Goal: Task Accomplishment & Management: Manage account settings

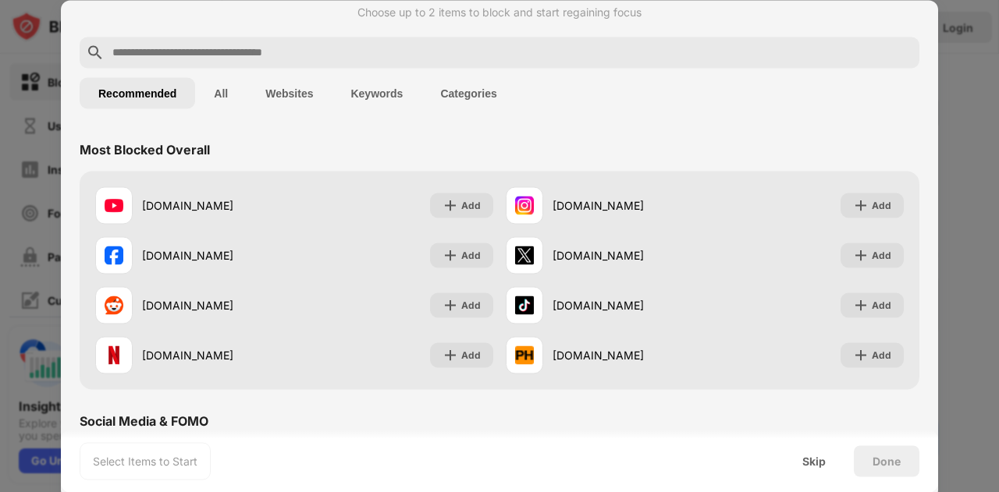
scroll to position [36, 0]
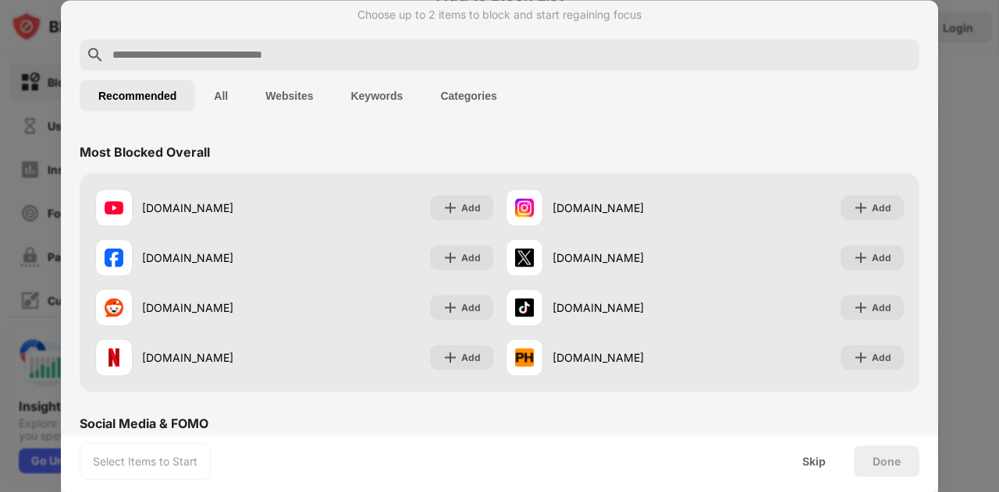
click at [227, 93] on button "All" at bounding box center [220, 95] width 51 height 31
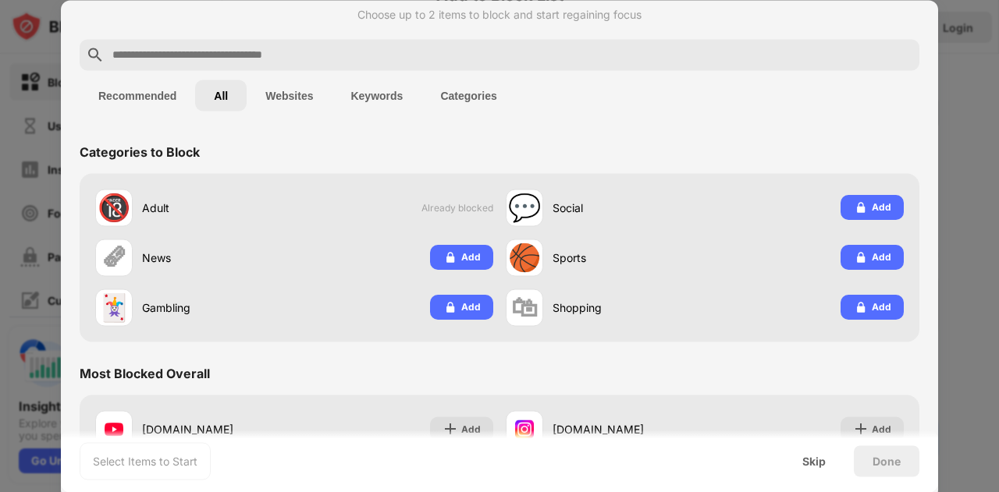
click at [139, 98] on button "Recommended" at bounding box center [137, 95] width 115 height 31
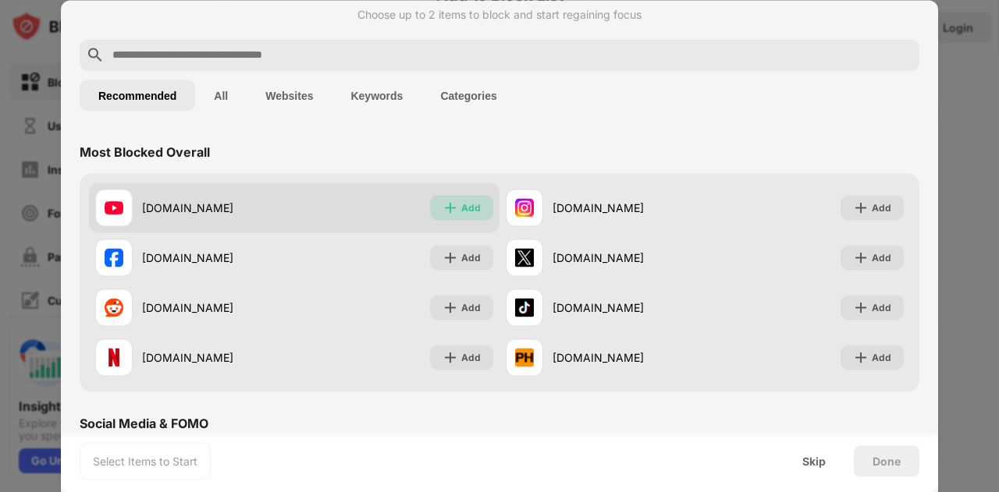
click at [461, 205] on div "Add" at bounding box center [471, 208] width 20 height 16
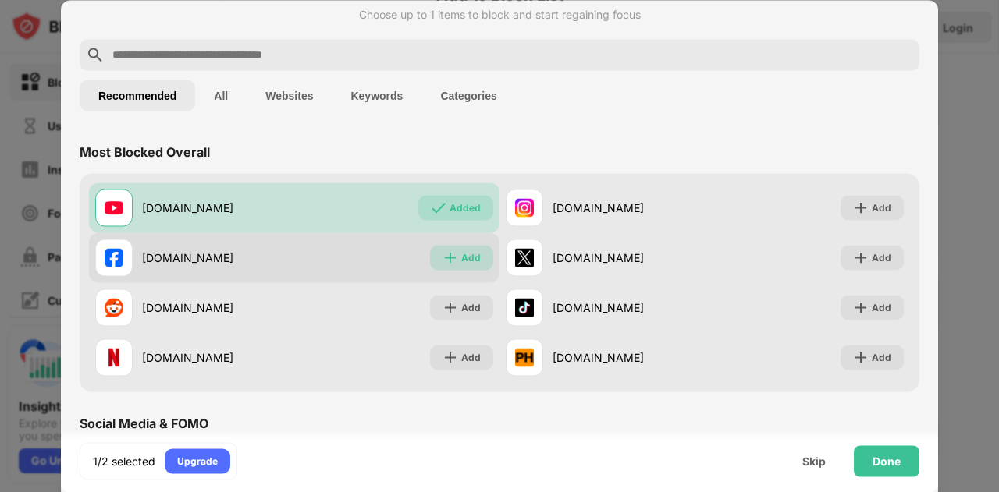
click at [472, 252] on div "Add" at bounding box center [471, 258] width 20 height 16
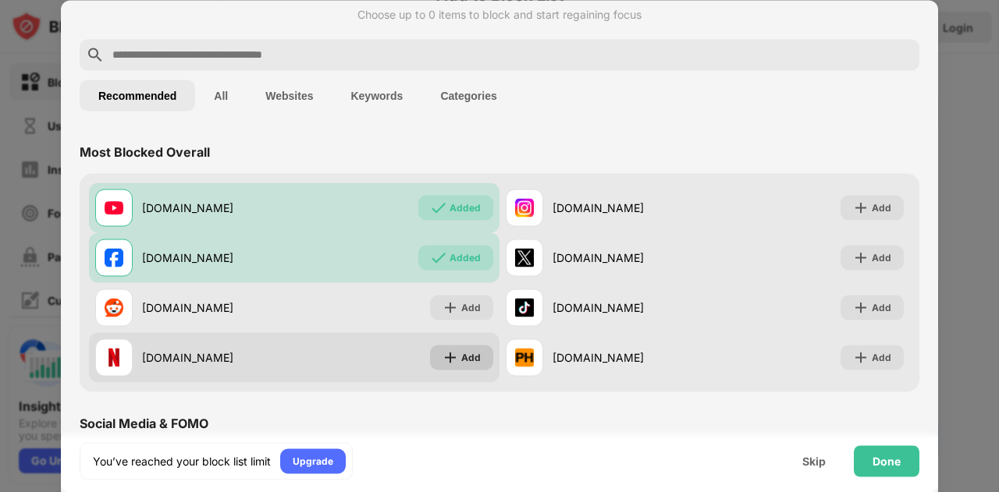
click at [468, 354] on div "Add" at bounding box center [471, 357] width 20 height 16
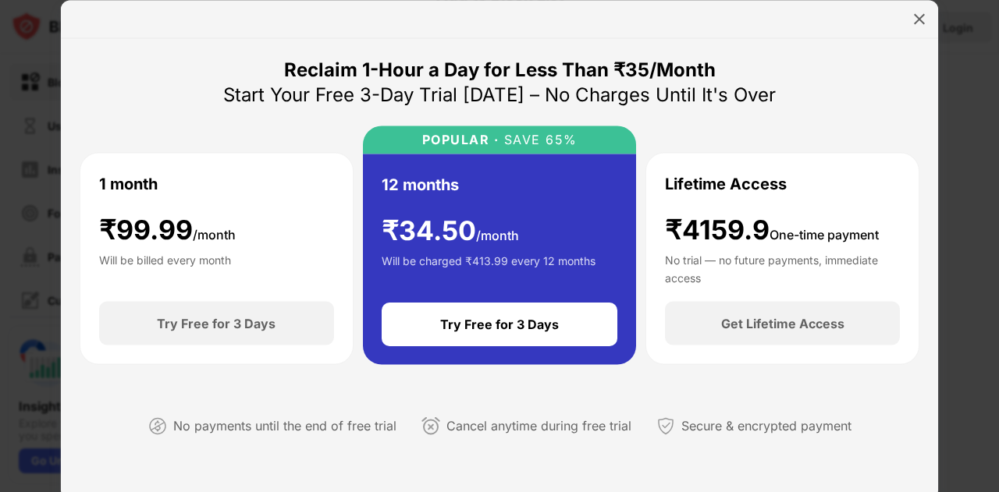
click at [244, 133] on div "1 month ₹ 99.99 /month Will be billed every month Try Free for 3 Days POPULAR ·…" at bounding box center [499, 245] width 839 height 239
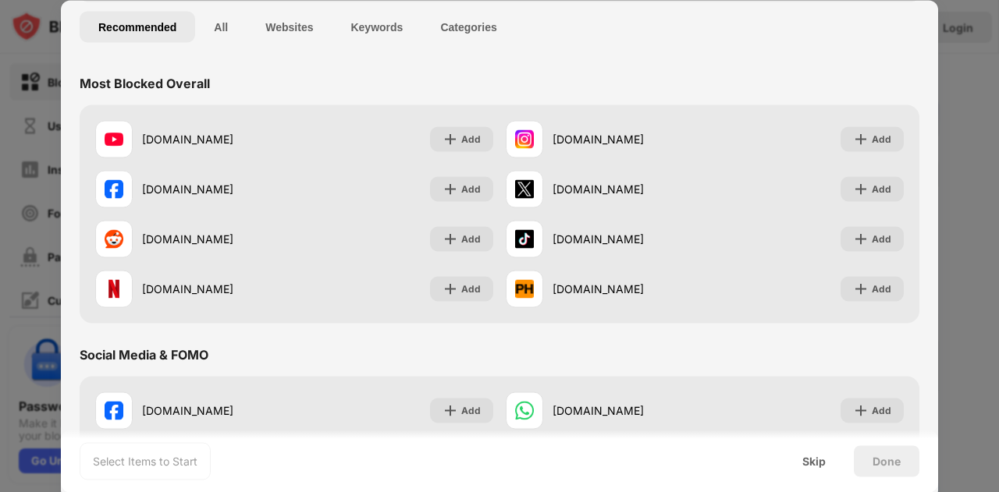
scroll to position [75, 0]
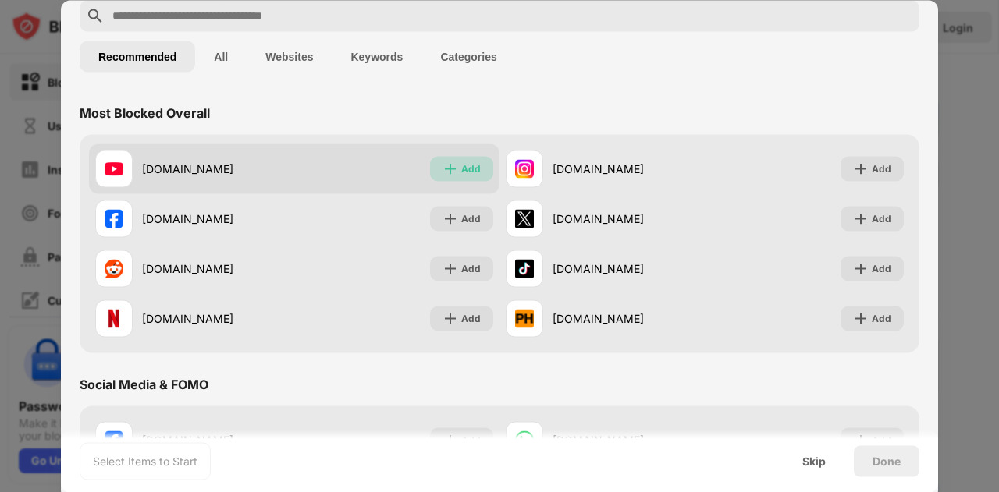
click at [455, 165] on div "Add" at bounding box center [461, 168] width 63 height 25
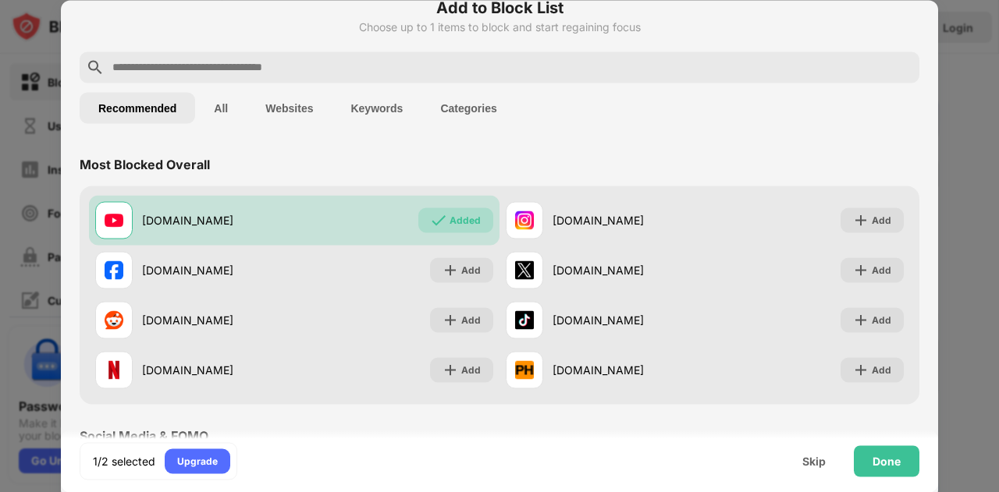
scroll to position [23, 0]
click at [225, 108] on button "All" at bounding box center [220, 108] width 51 height 31
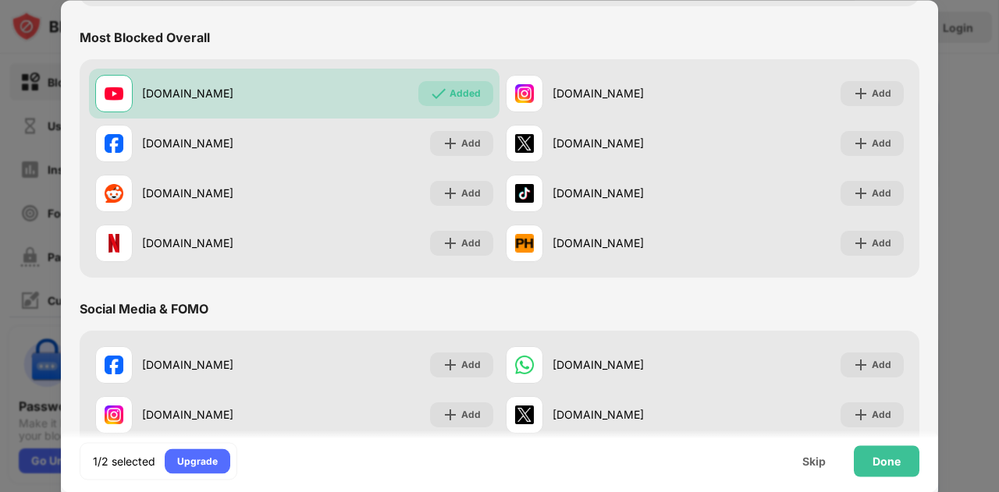
scroll to position [375, 0]
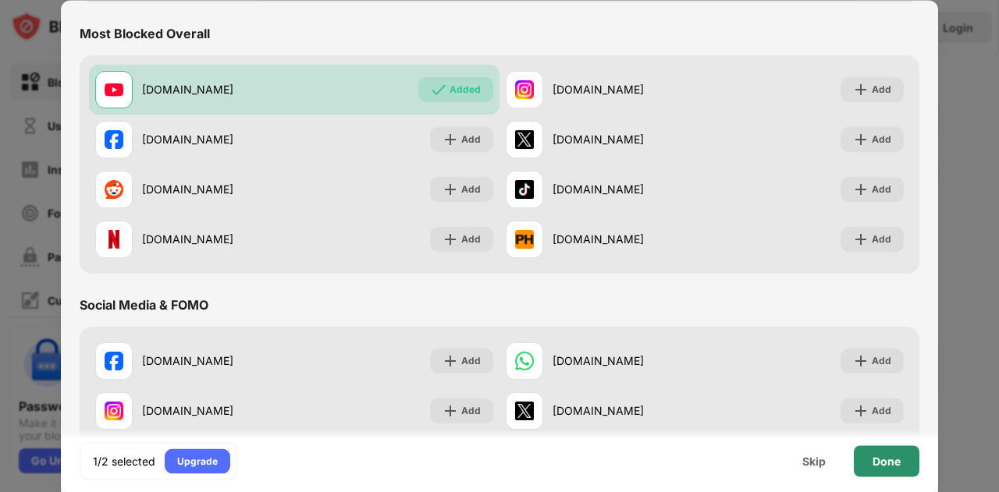
click at [878, 455] on div "Done" at bounding box center [886, 461] width 28 height 12
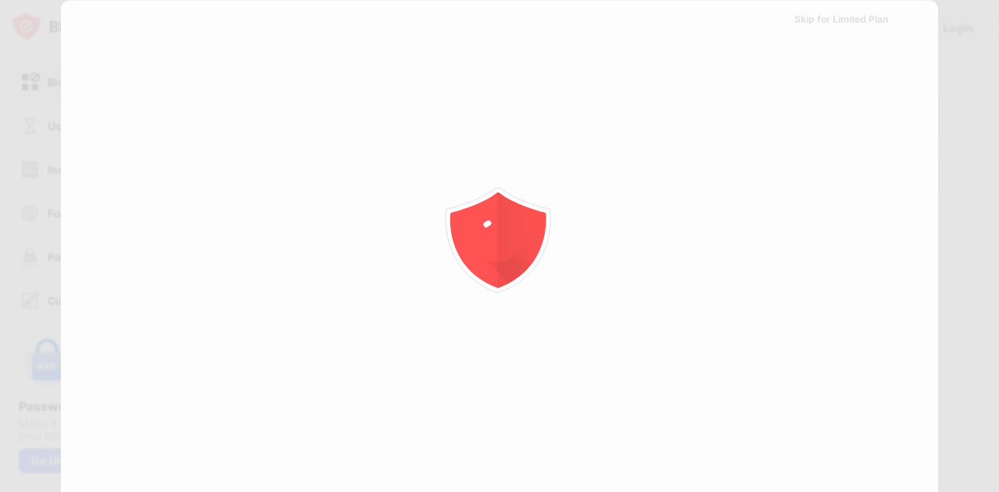
scroll to position [0, 0]
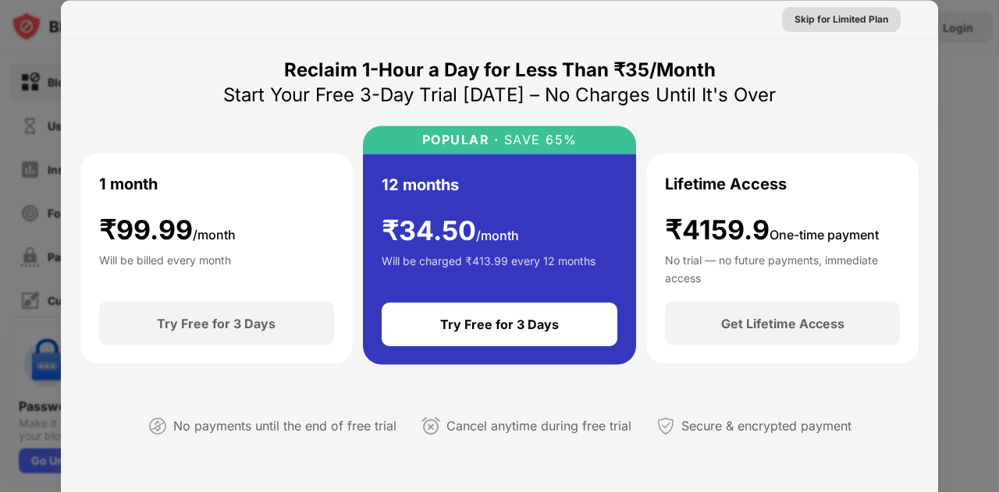
click at [814, 16] on div "Skip for Limited Plan" at bounding box center [841, 19] width 94 height 16
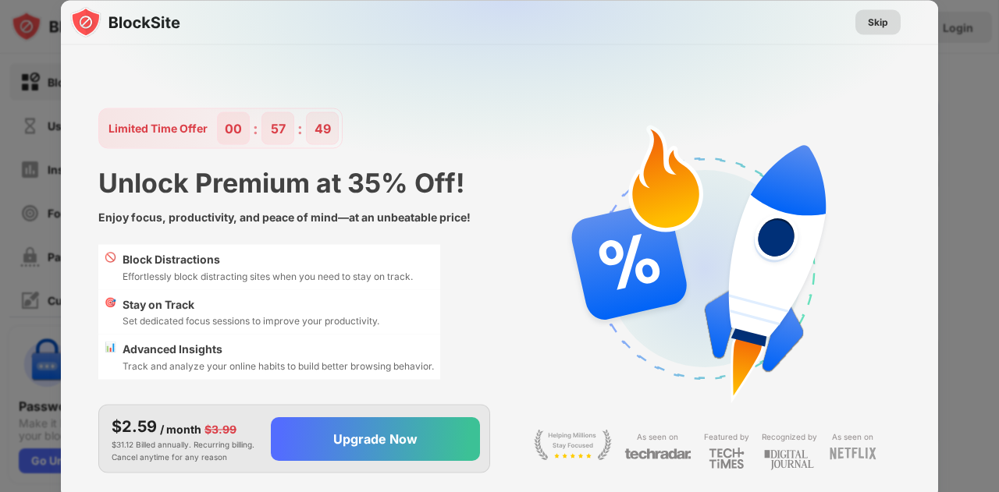
drag, startPoint x: 878, startPoint y: 21, endPoint x: 870, endPoint y: 20, distance: 8.7
click at [870, 20] on div "Skip" at bounding box center [877, 22] width 20 height 16
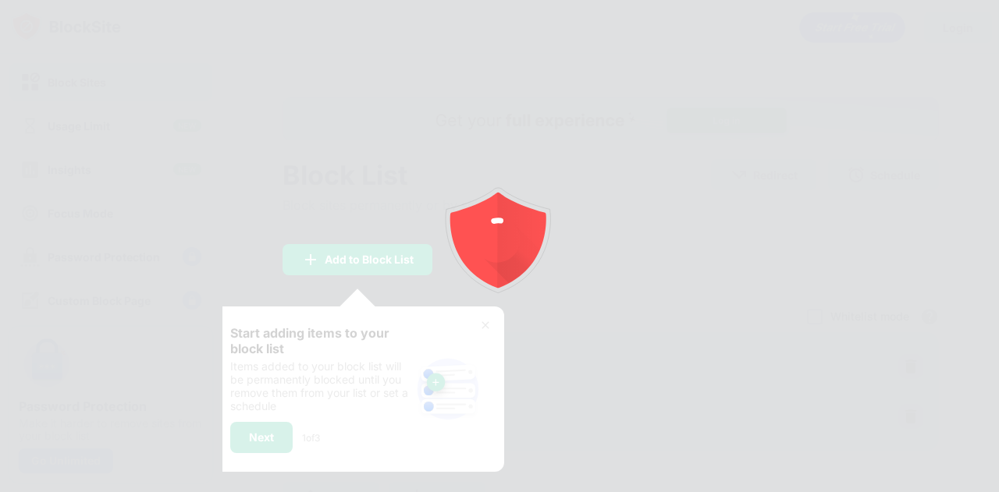
click at [870, 20] on div at bounding box center [499, 246] width 999 height 492
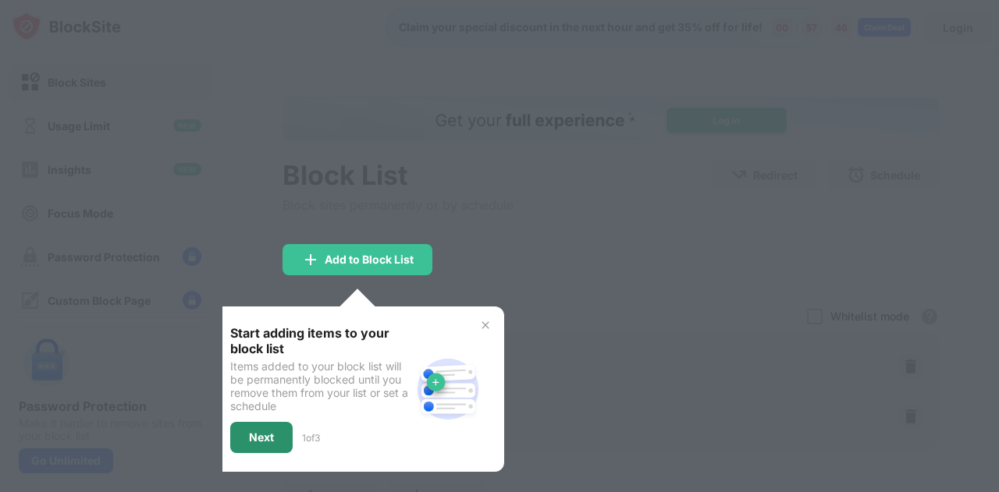
click at [275, 424] on div "Next" at bounding box center [261, 437] width 62 height 31
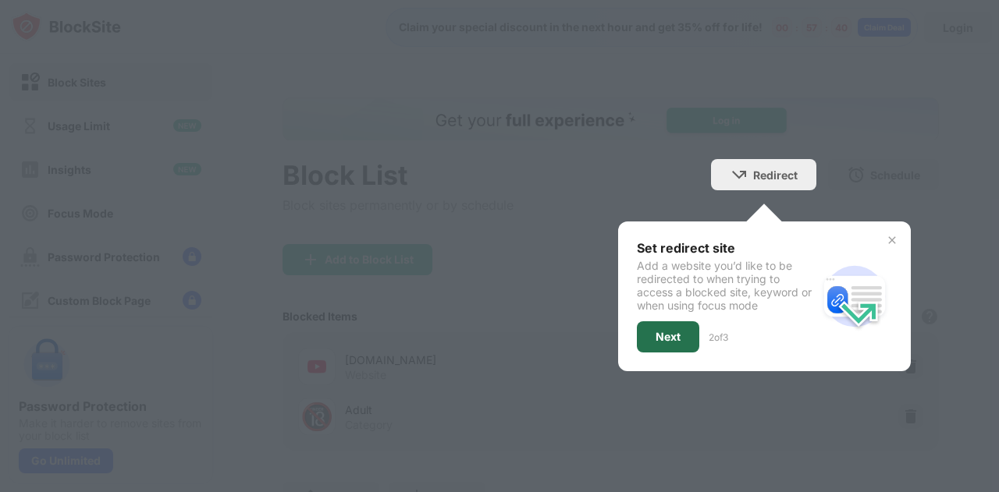
click at [663, 339] on div "Next" at bounding box center [667, 337] width 25 height 12
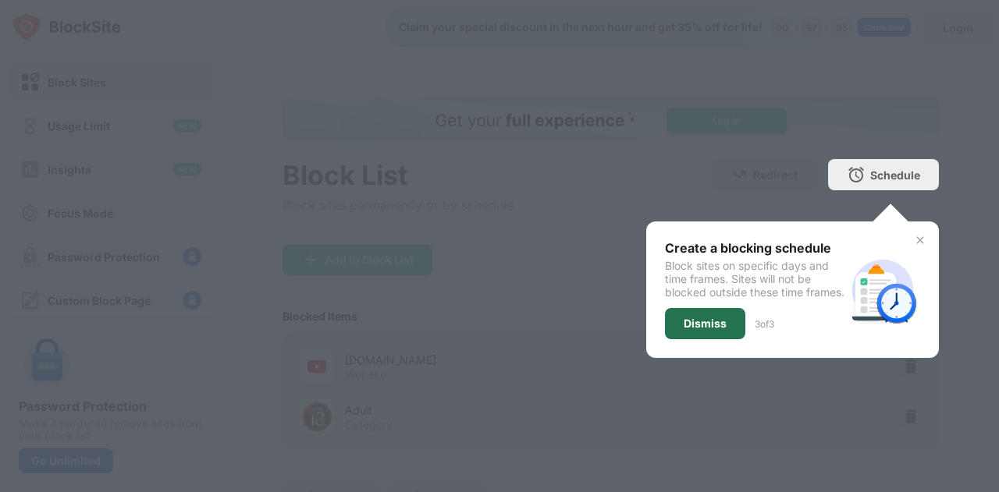
click at [683, 330] on div "Dismiss" at bounding box center [704, 323] width 43 height 12
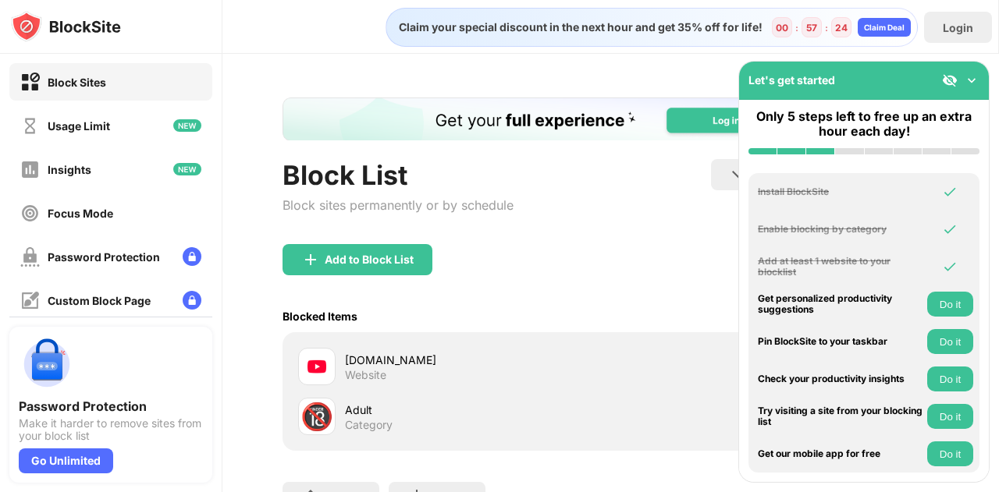
click at [643, 355] on div "youtube.com Website" at bounding box center [610, 367] width 637 height 50
click at [949, 77] on img at bounding box center [950, 81] width 16 height 16
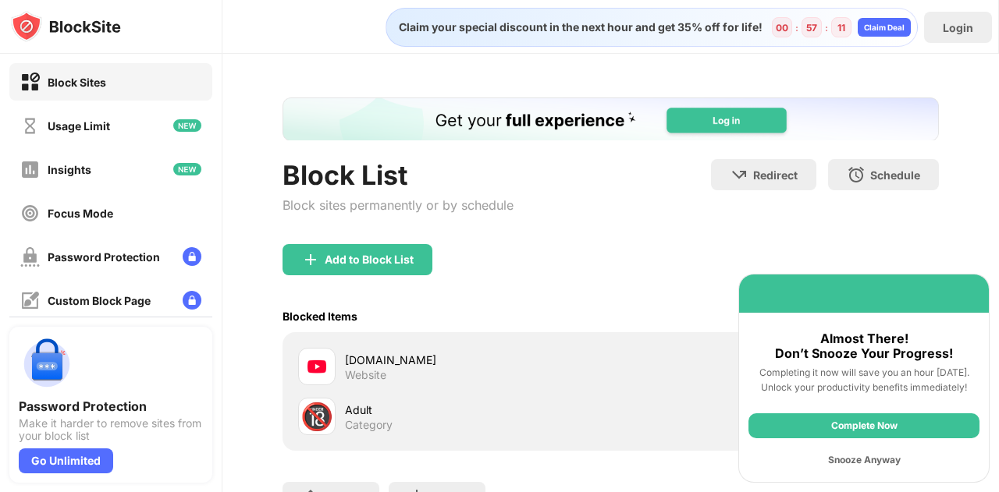
click at [861, 422] on div "Complete Now" at bounding box center [863, 425] width 231 height 25
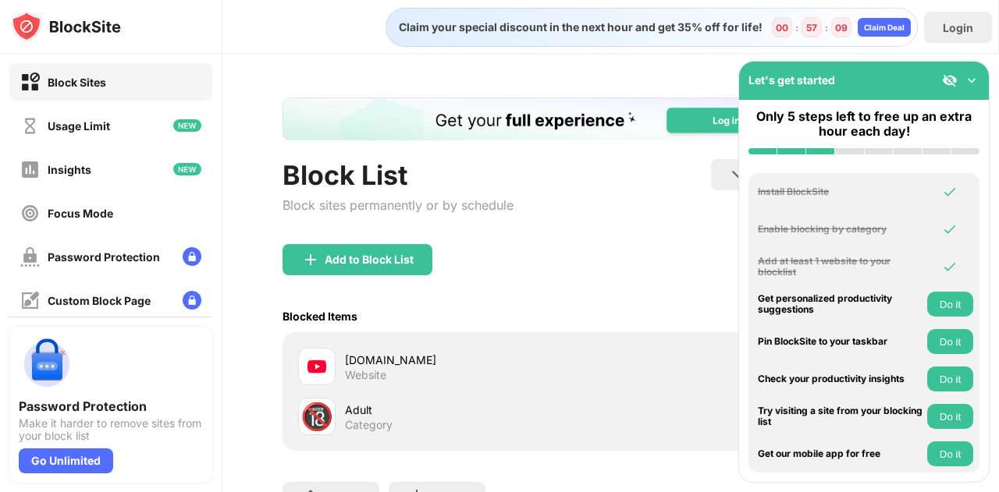
click at [972, 77] on img at bounding box center [971, 81] width 16 height 16
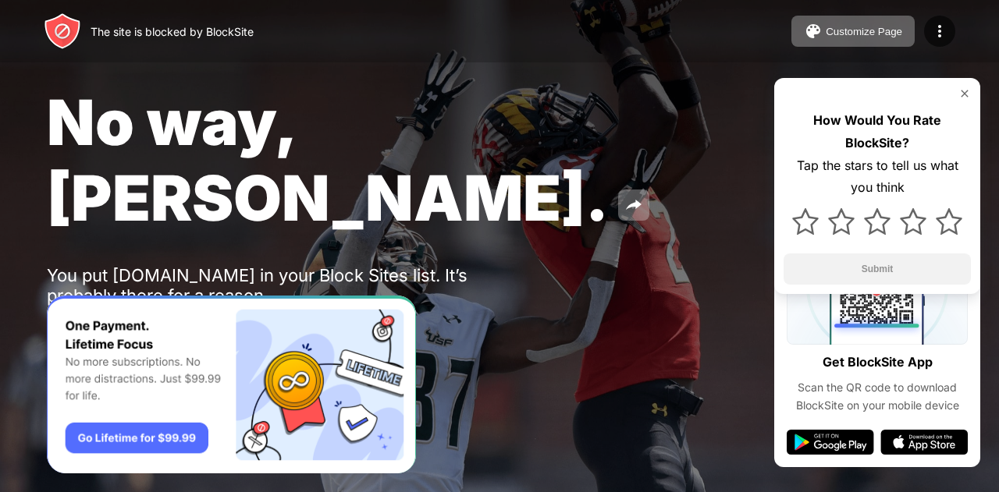
click at [963, 90] on img at bounding box center [964, 93] width 12 height 12
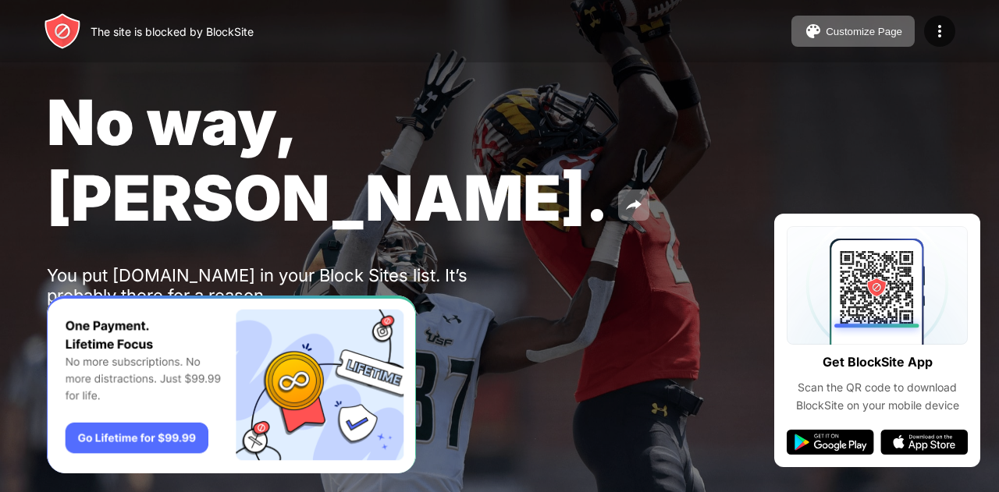
click at [178, 331] on div "Password Protection" at bounding box center [182, 337] width 108 height 12
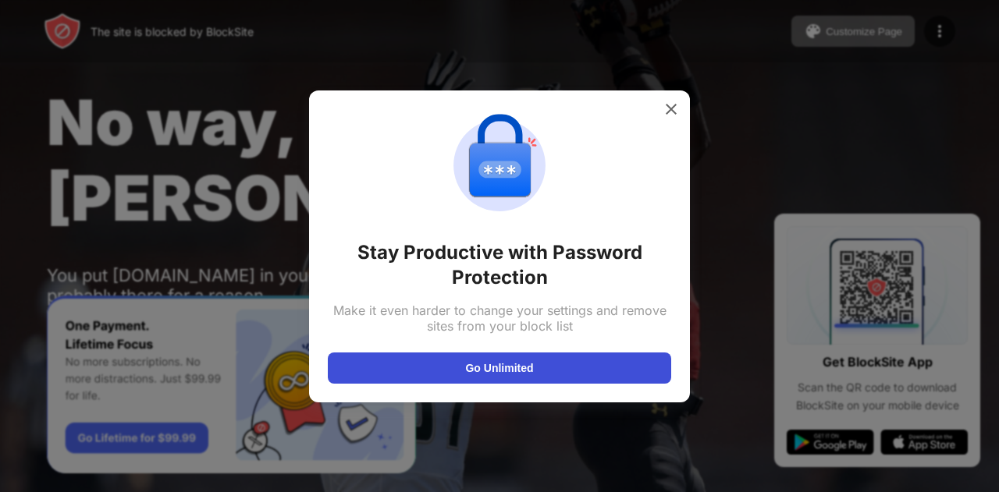
click at [569, 366] on button "Go Unlimited" at bounding box center [499, 368] width 343 height 31
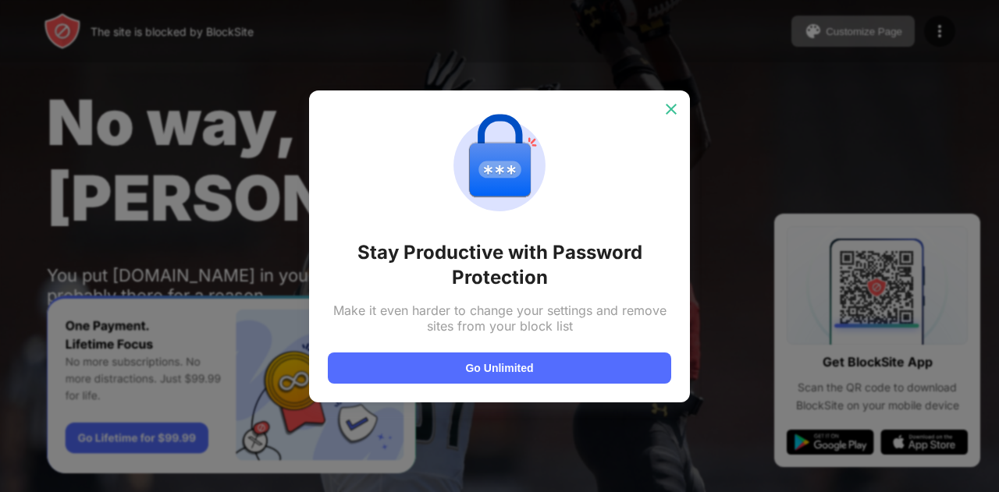
click at [679, 114] on div at bounding box center [670, 109] width 25 height 25
